Goal: Check status

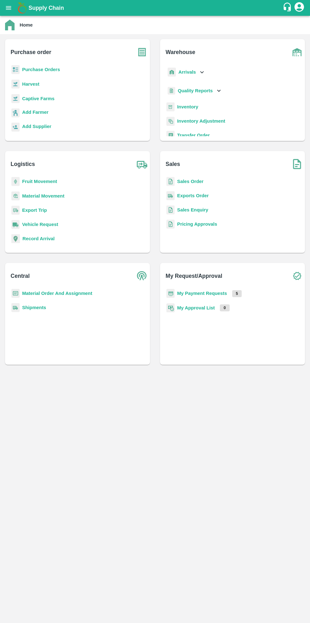
click at [42, 72] on b "Purchase Orders" at bounding box center [41, 69] width 38 height 5
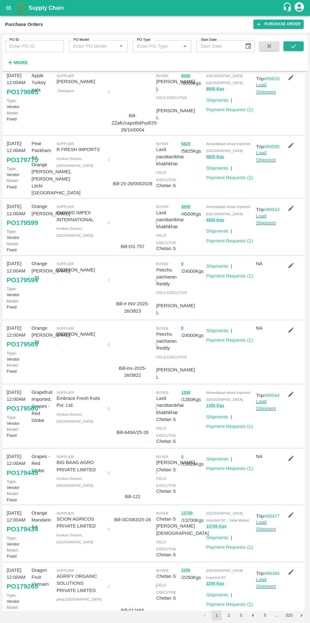
scroll to position [80, 0]
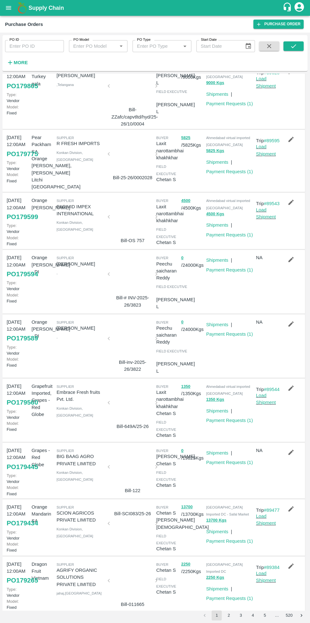
click at [227, 538] on link "Payment Requests ( 1 )" at bounding box center [229, 540] width 47 height 5
